Goal: Information Seeking & Learning: Learn about a topic

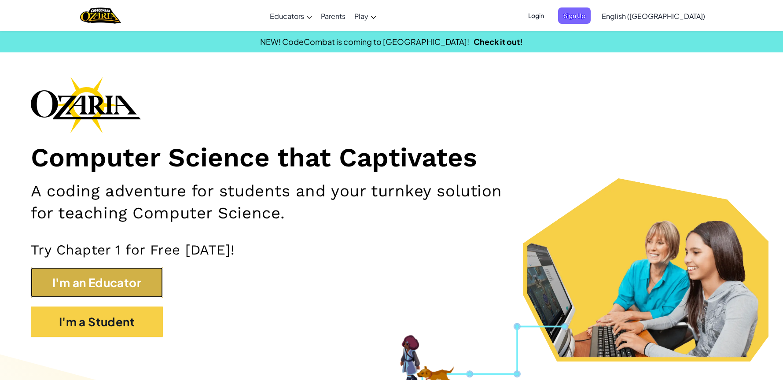
click at [115, 282] on button "I'm an Educator" at bounding box center [97, 282] width 132 height 30
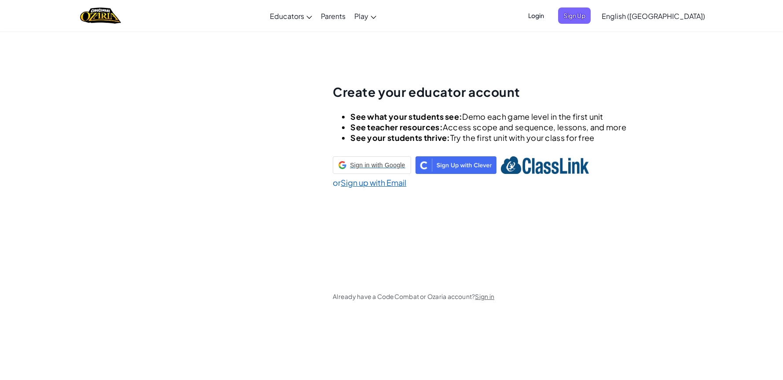
scroll to position [31, 0]
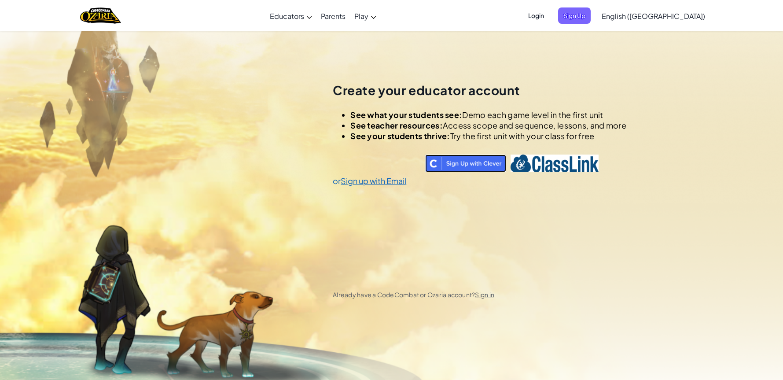
click at [457, 166] on img at bounding box center [465, 164] width 81 height 18
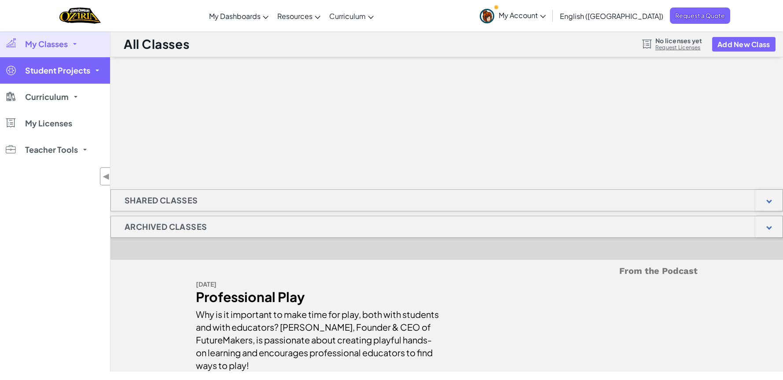
click at [96, 68] on link "Student Projects" at bounding box center [55, 70] width 110 height 26
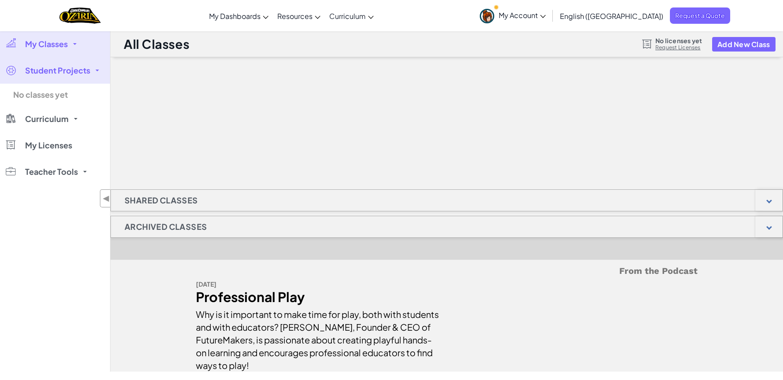
click at [74, 46] on link "My Classes" at bounding box center [55, 44] width 110 height 26
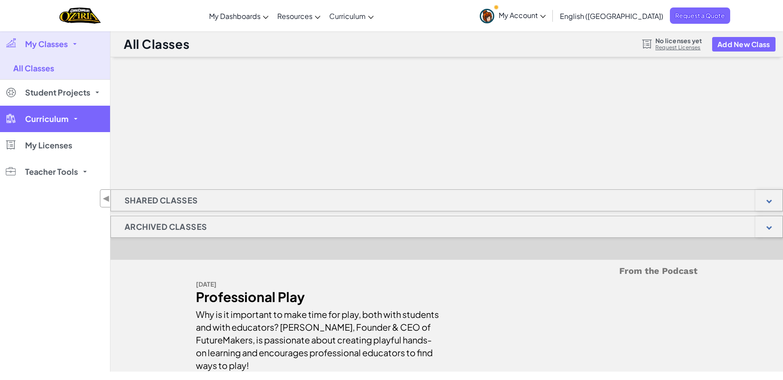
click at [71, 119] on link "Curriculum" at bounding box center [55, 119] width 110 height 26
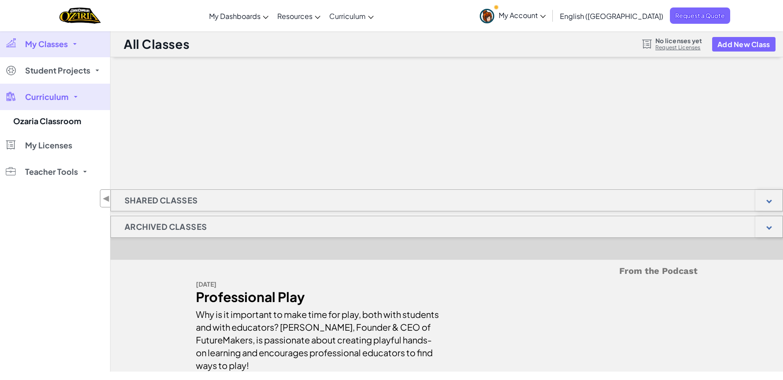
click at [48, 98] on span "Curriculum" at bounding box center [47, 97] width 44 height 8
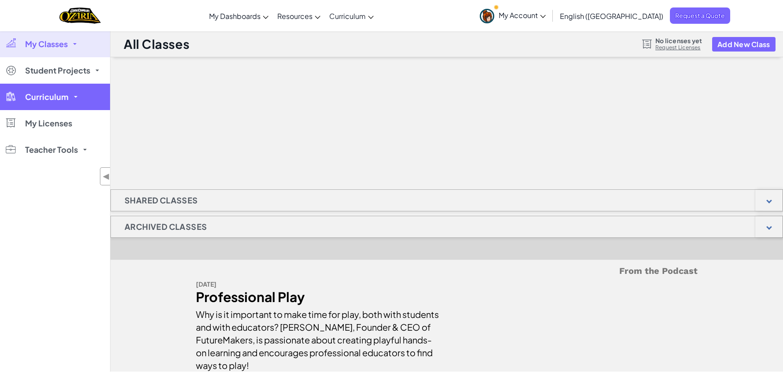
click at [48, 100] on span "Curriculum" at bounding box center [47, 97] width 44 height 8
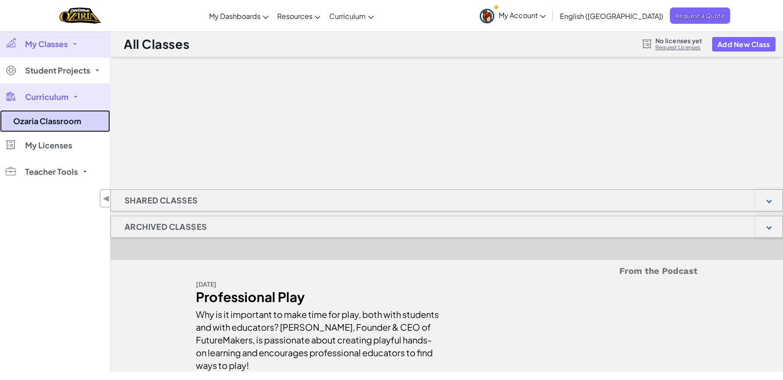
click at [44, 112] on link "Ozaria Classroom" at bounding box center [55, 121] width 110 height 22
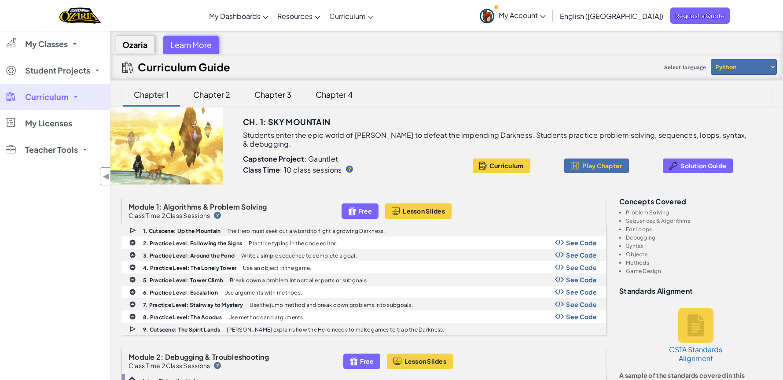
click at [211, 94] on div "Chapter 2" at bounding box center [211, 94] width 55 height 21
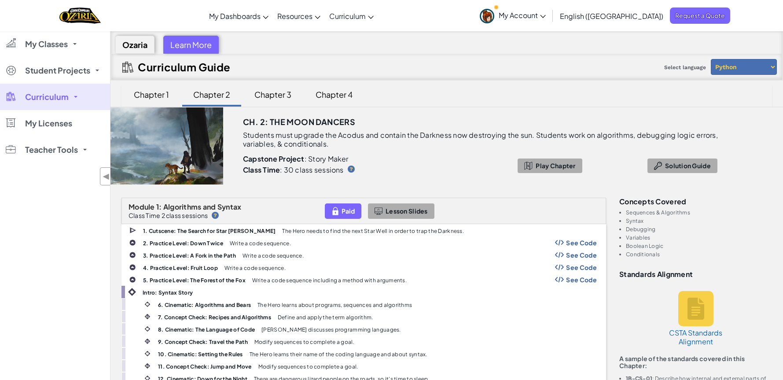
click at [266, 100] on div "Chapter 3" at bounding box center [273, 94] width 55 height 21
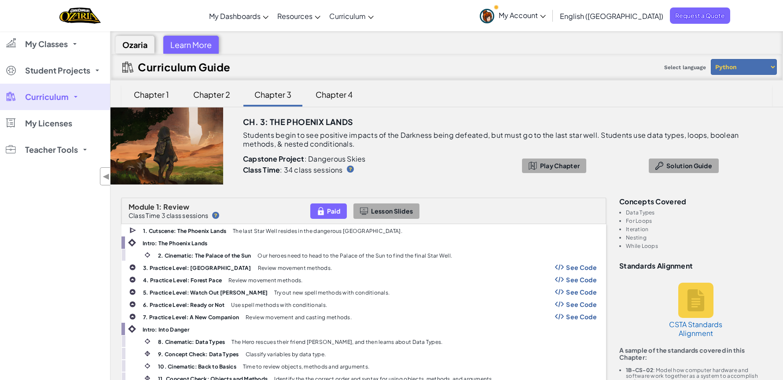
click at [333, 96] on div "Chapter 4" at bounding box center [334, 94] width 55 height 21
